Goal: Task Accomplishment & Management: Manage account settings

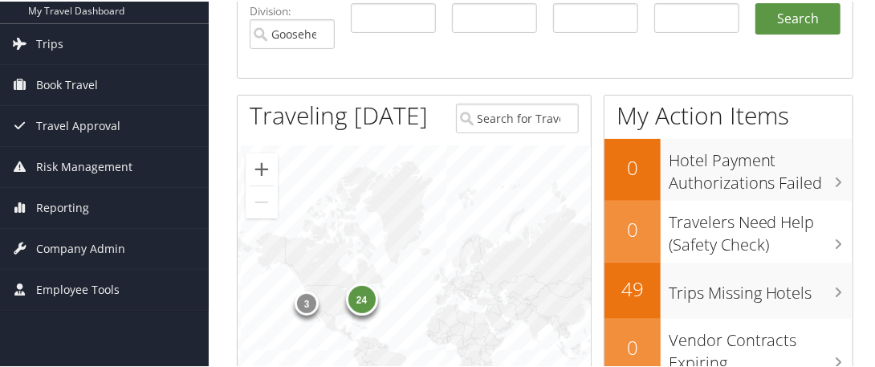
scroll to position [150, 0]
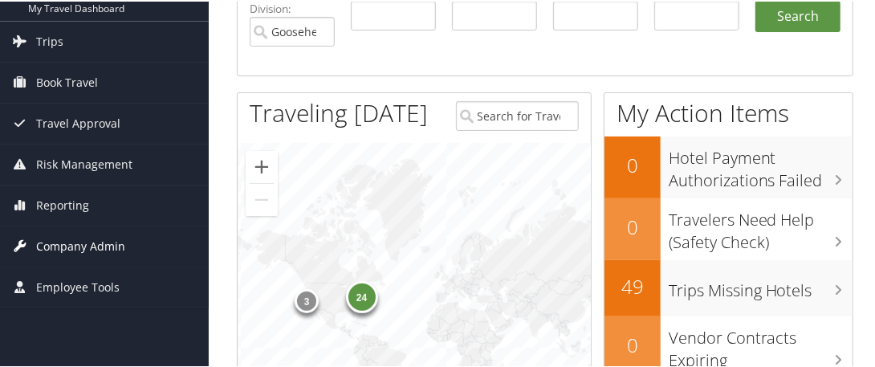
click at [84, 246] on span "Company Admin" at bounding box center [80, 245] width 89 height 40
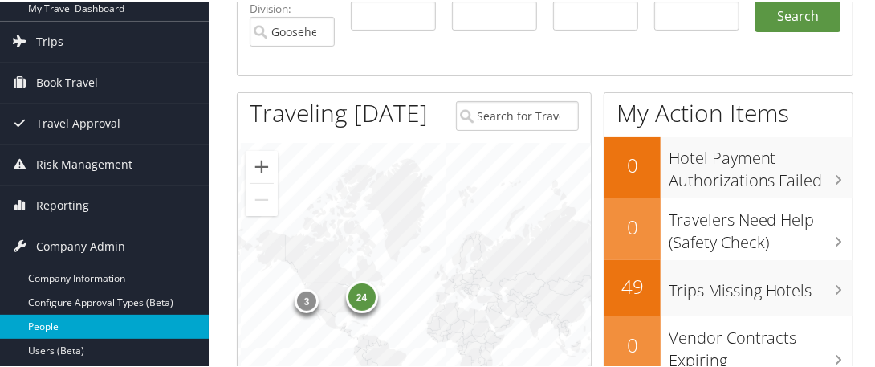
click at [52, 324] on link "People" at bounding box center [104, 325] width 209 height 24
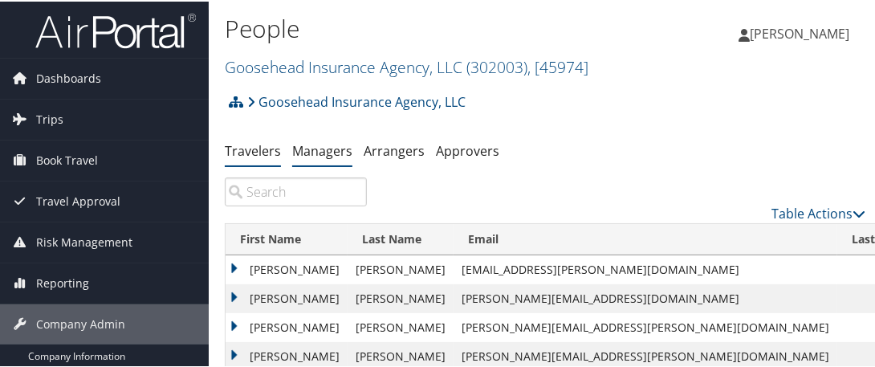
click at [321, 149] on link "Managers" at bounding box center [322, 149] width 60 height 18
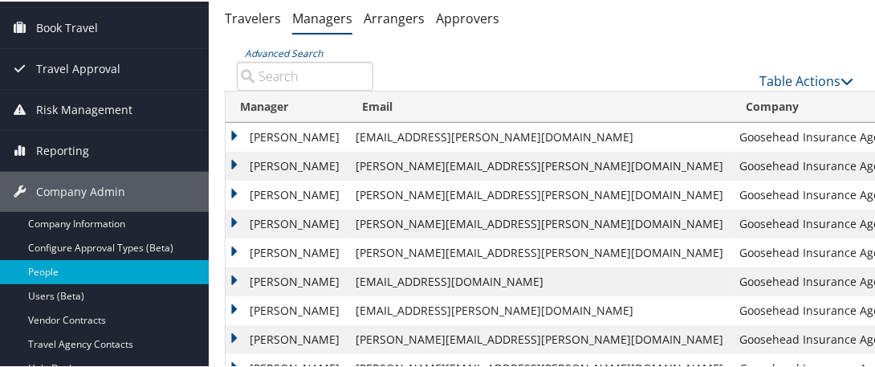
scroll to position [128, 0]
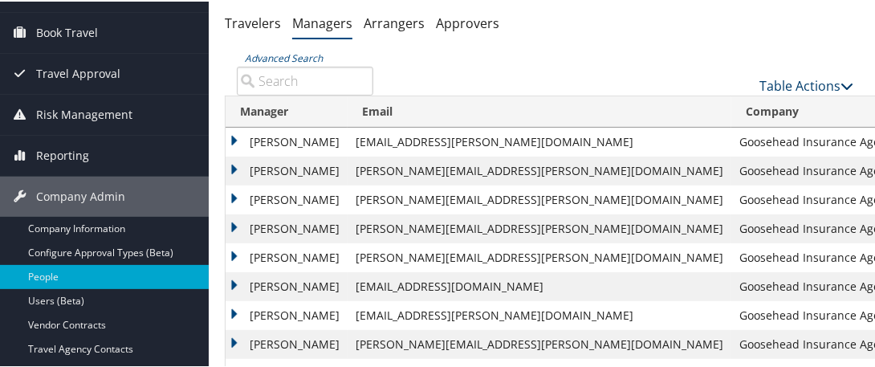
click at [788, 86] on link "Table Actions" at bounding box center [806, 84] width 94 height 18
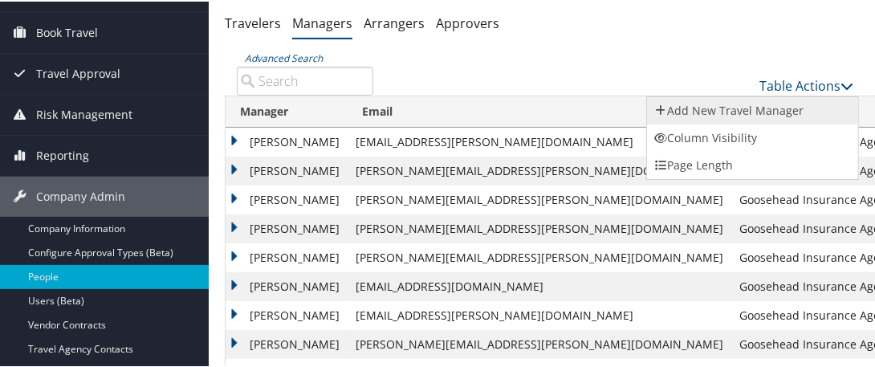
click at [713, 110] on link "Add New Travel Manager" at bounding box center [752, 109] width 211 height 27
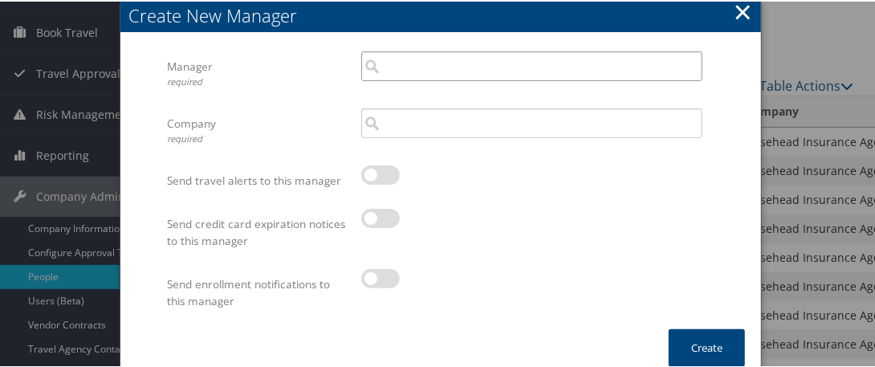
click at [406, 67] on input "search" at bounding box center [531, 65] width 341 height 30
paste input "[PERSON_NAME] - [PERSON_NAME][EMAIL_ADDRESS][PERSON_NAME][DOMAIN_NAME]"
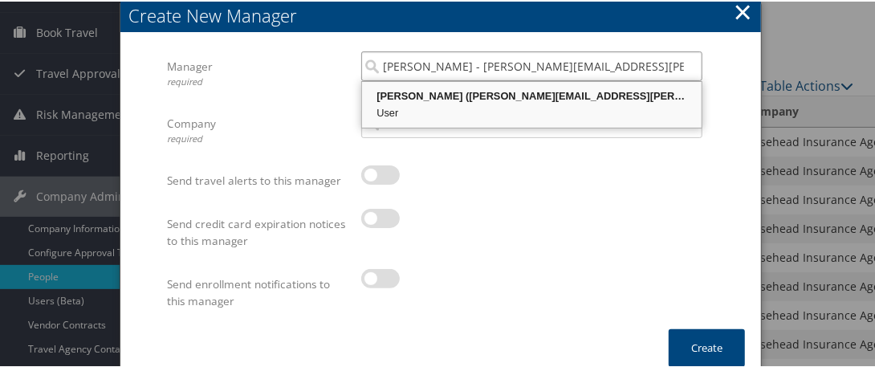
click at [447, 104] on div "User" at bounding box center [531, 112] width 335 height 16
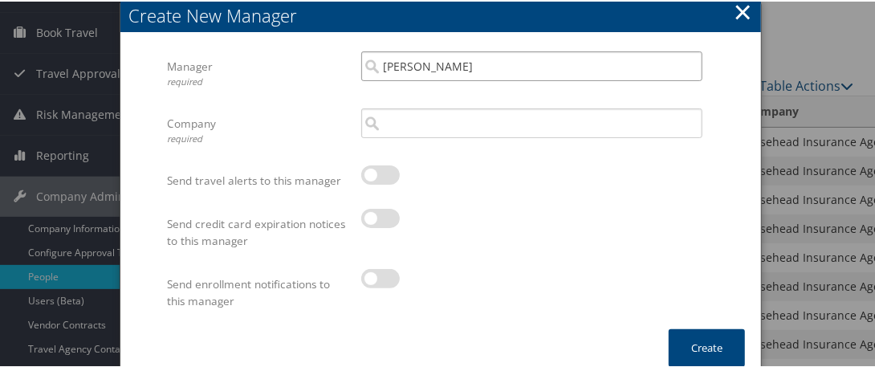
type input "[PERSON_NAME]"
click at [409, 128] on input "search" at bounding box center [531, 122] width 341 height 30
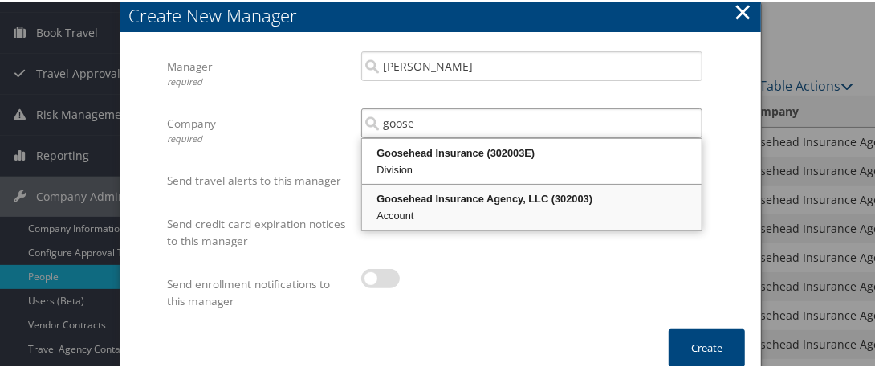
click at [444, 199] on div "Goosehead Insurance Agency, LLC (302003)" at bounding box center [531, 197] width 335 height 16
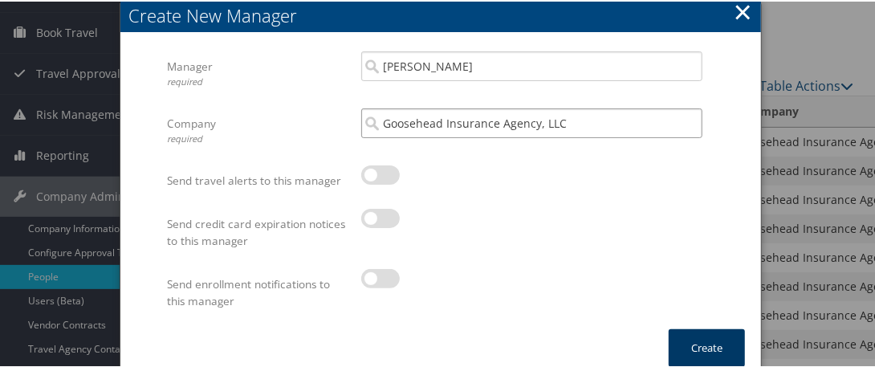
type input "Goosehead Insurance Agency, LLC"
click at [692, 340] on button "Create" at bounding box center [707, 347] width 76 height 38
